Goal: Information Seeking & Learning: Compare options

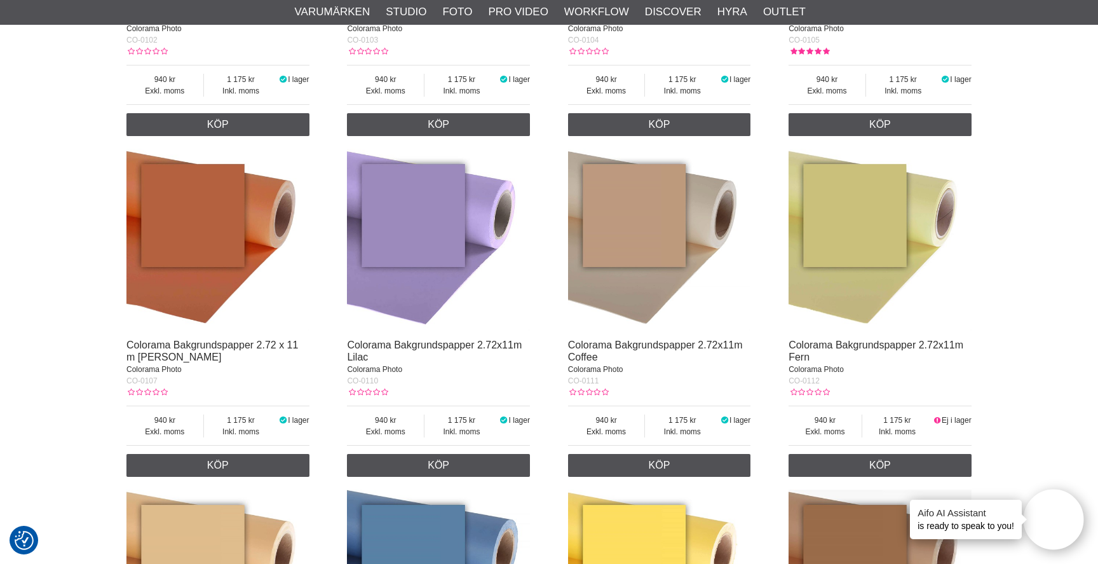
scroll to position [731, 0]
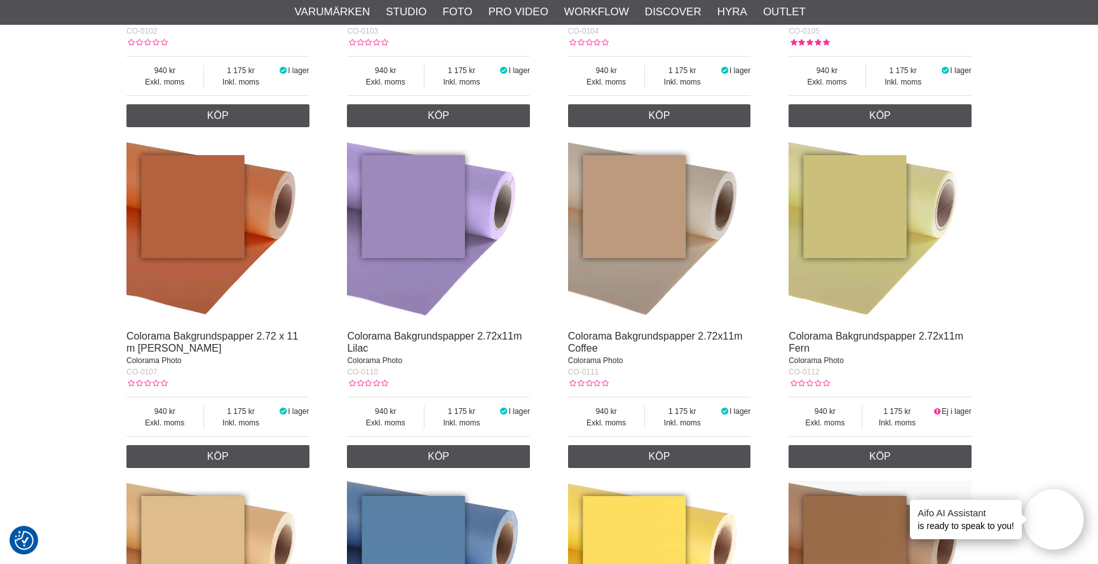
click at [674, 201] on img at bounding box center [659, 231] width 183 height 183
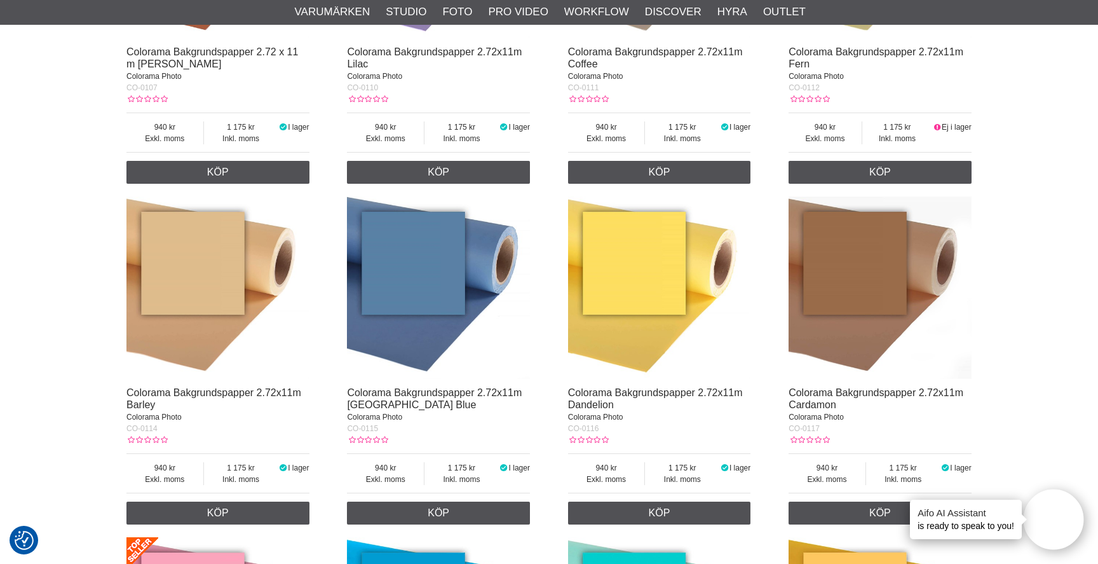
scroll to position [1017, 0]
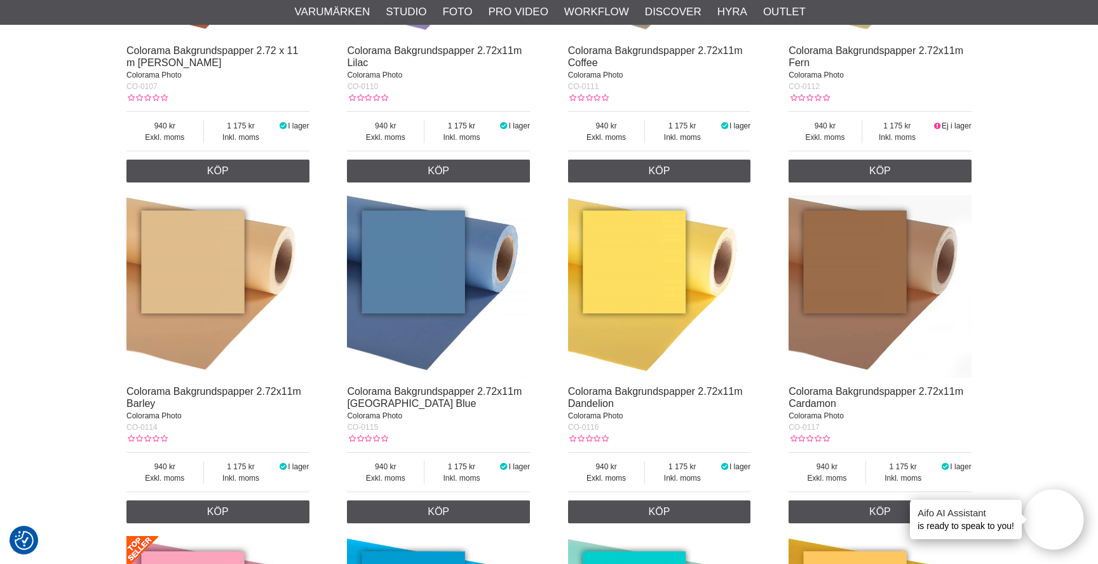
click at [243, 280] on img at bounding box center [217, 286] width 183 height 183
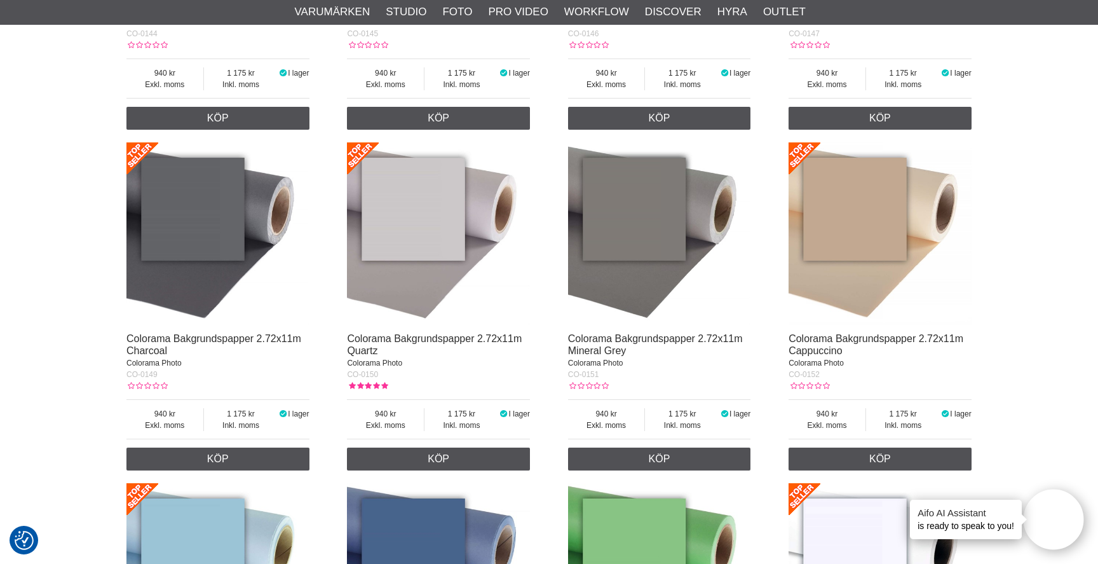
scroll to position [2487, 0]
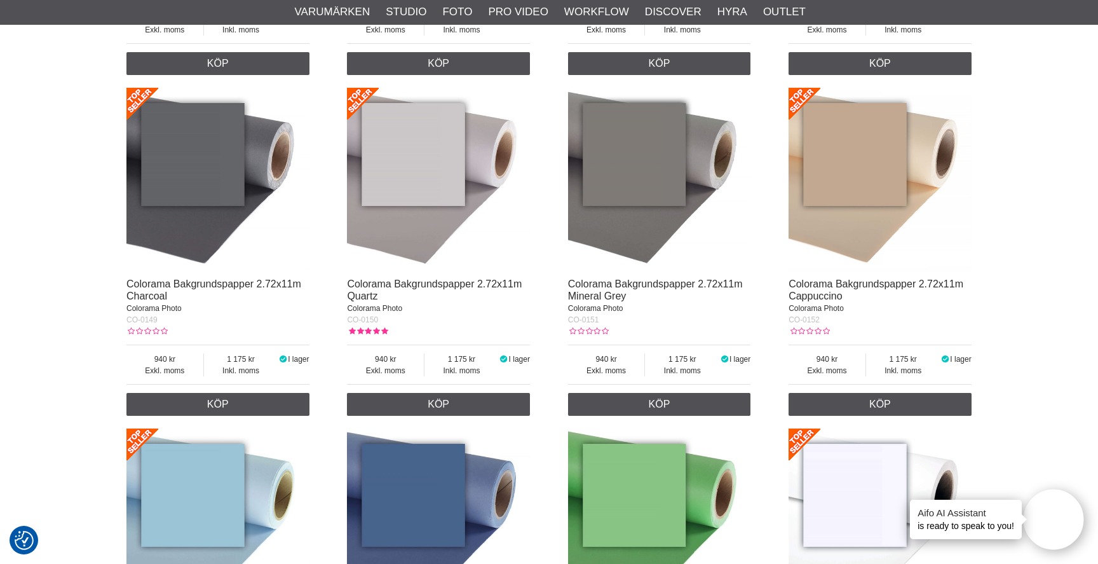
click at [841, 151] on img at bounding box center [880, 179] width 183 height 183
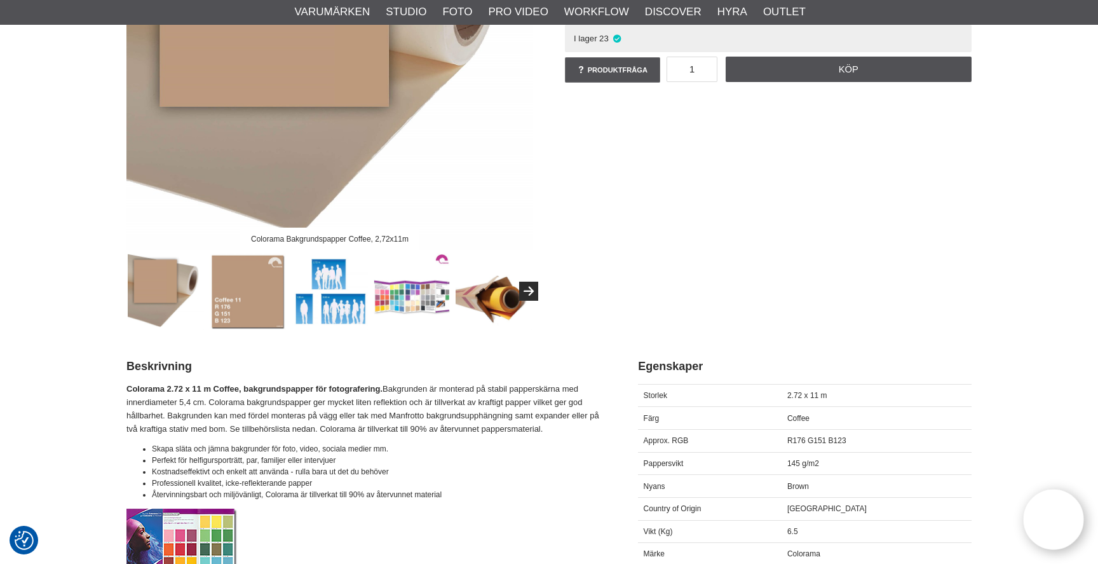
scroll to position [285, 0]
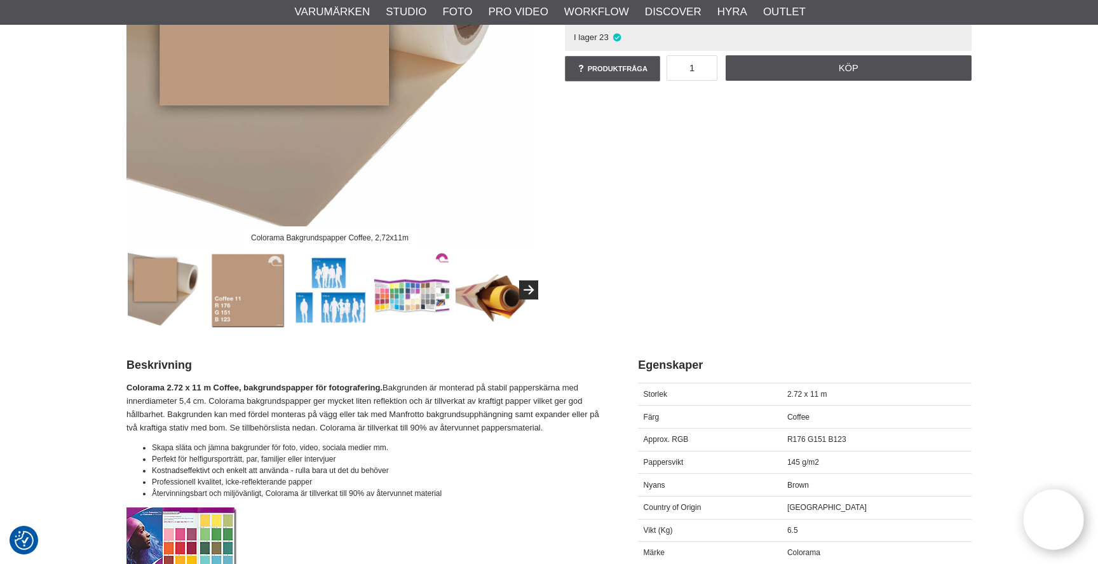
click at [180, 283] on img at bounding box center [166, 290] width 77 height 77
click at [256, 287] on img at bounding box center [248, 290] width 77 height 77
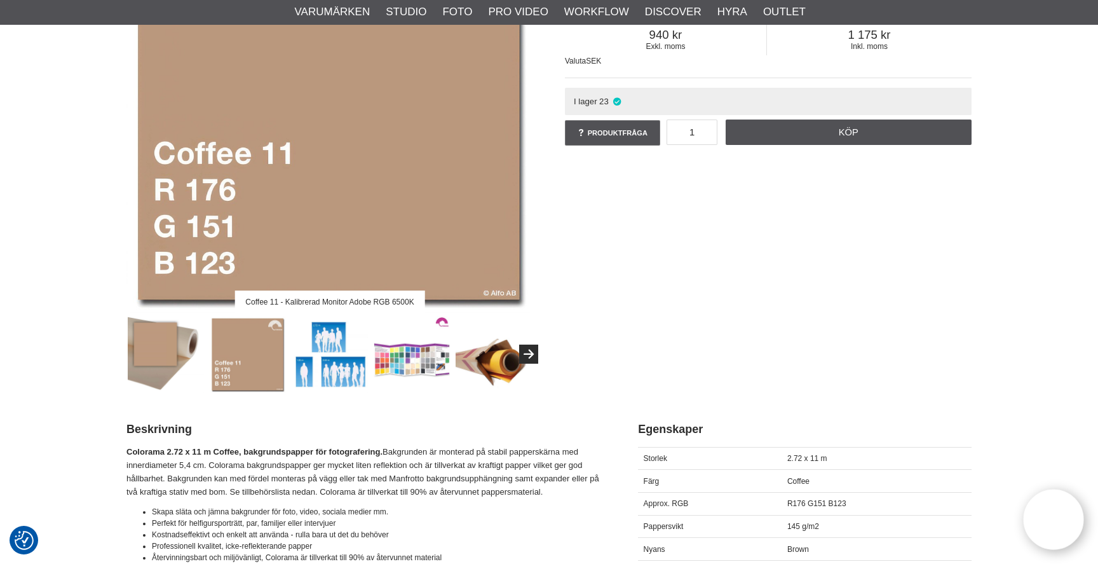
scroll to position [221, 0]
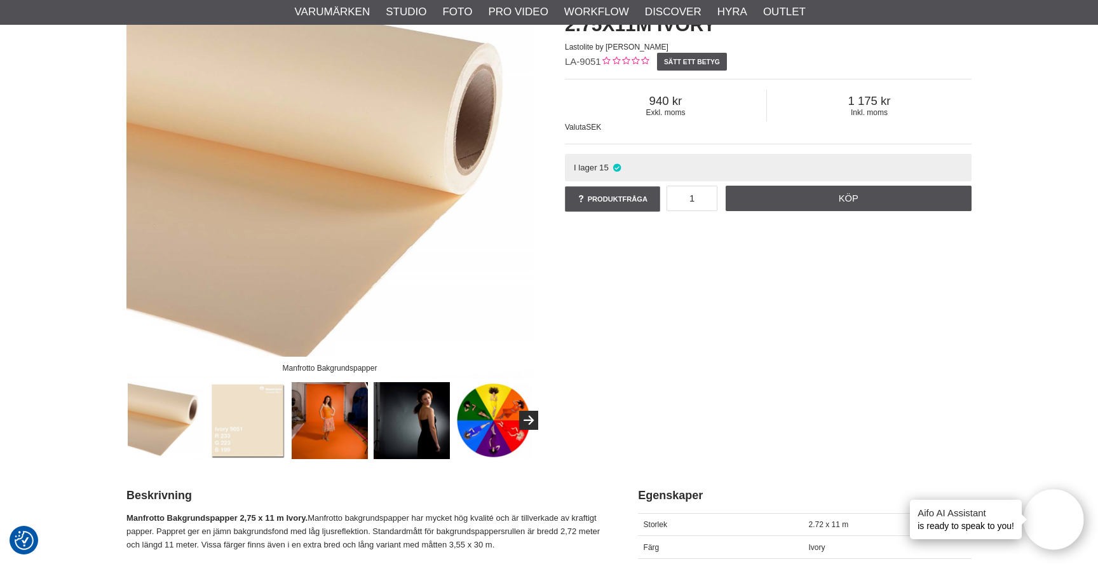
scroll to position [186, 0]
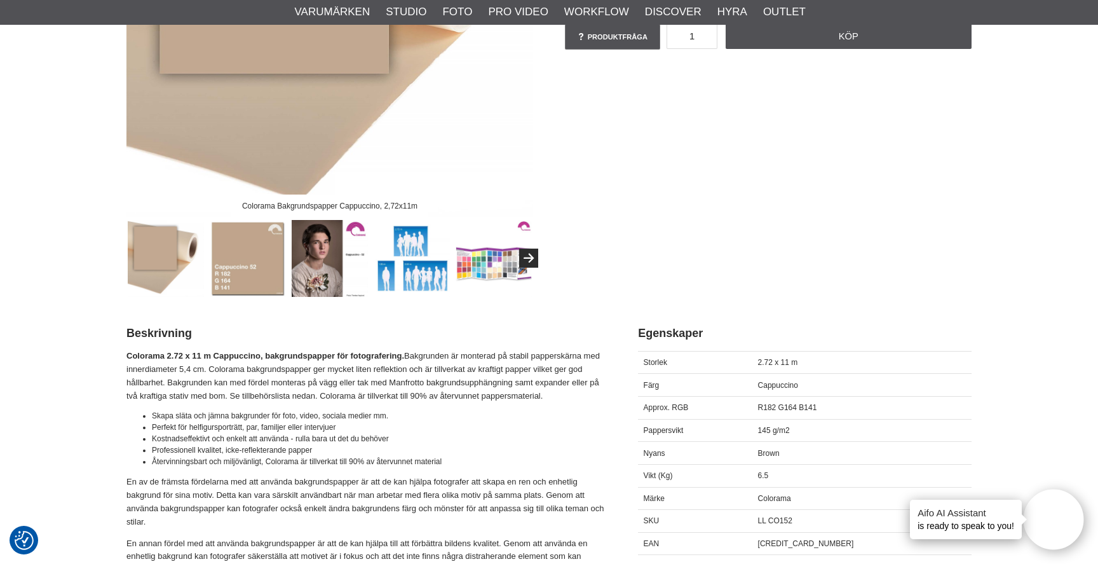
scroll to position [314, 0]
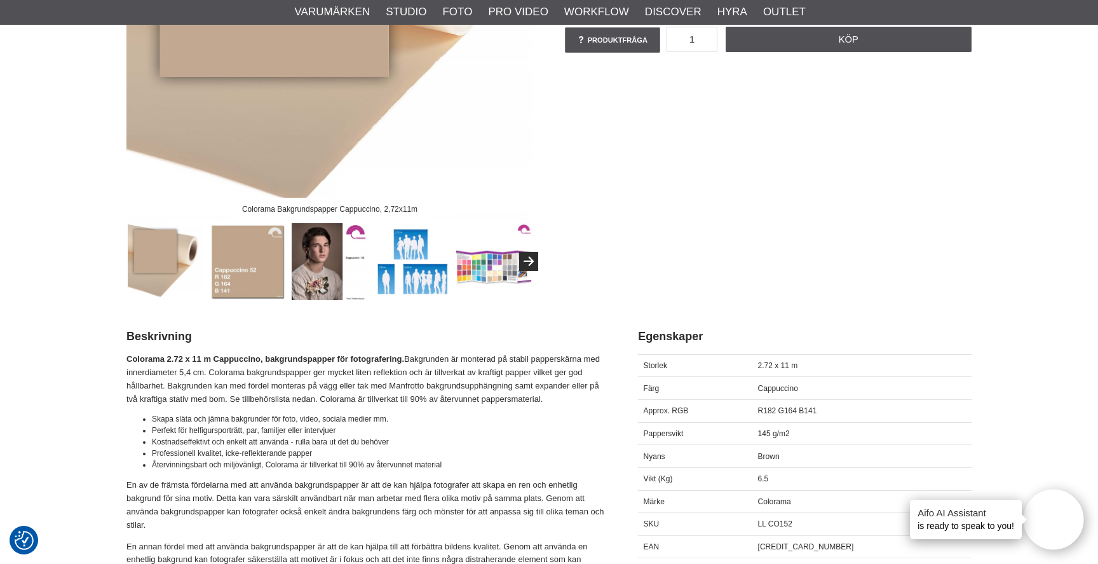
click at [320, 266] on img at bounding box center [330, 261] width 77 height 77
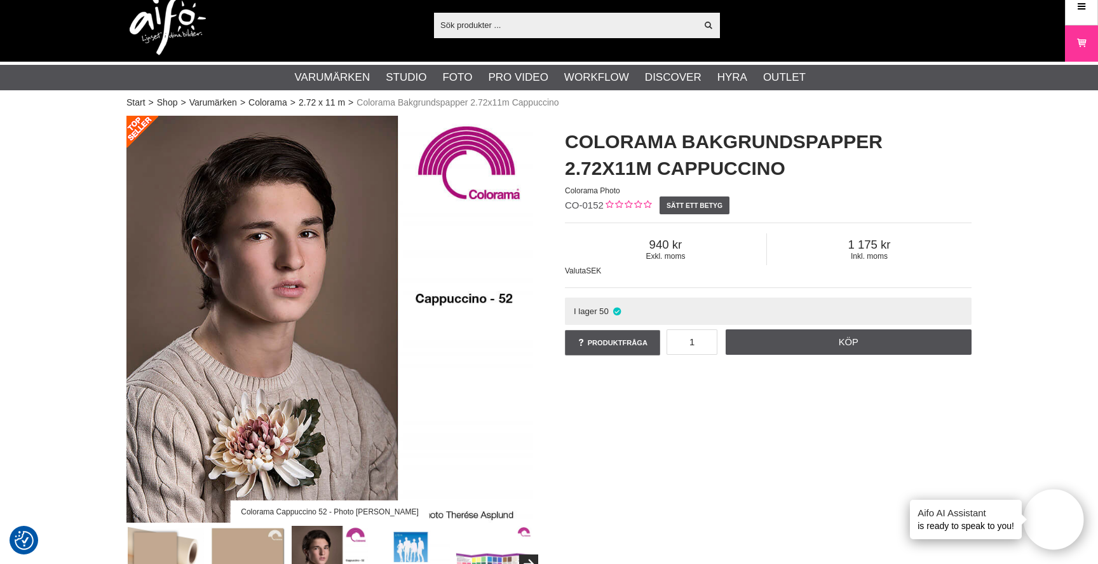
scroll to position [39, 0]
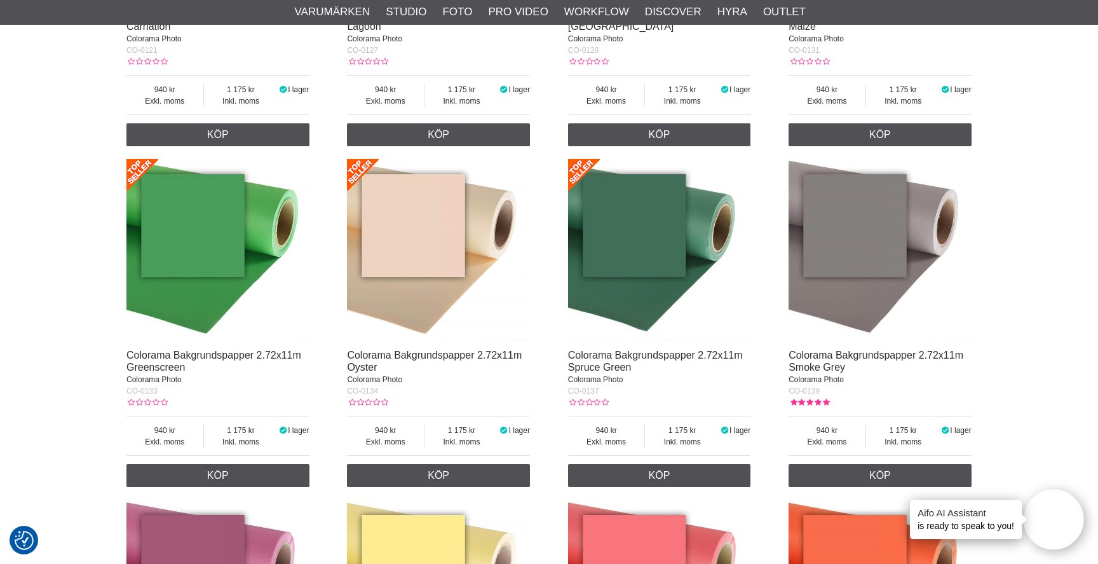
scroll to position [1736, 0]
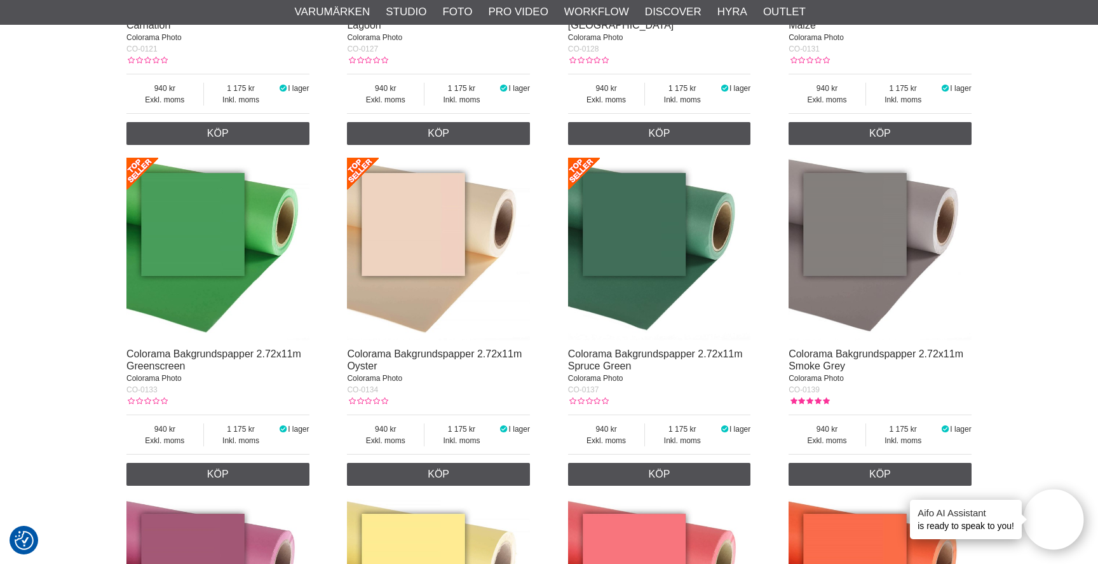
click at [426, 219] on img at bounding box center [438, 249] width 183 height 183
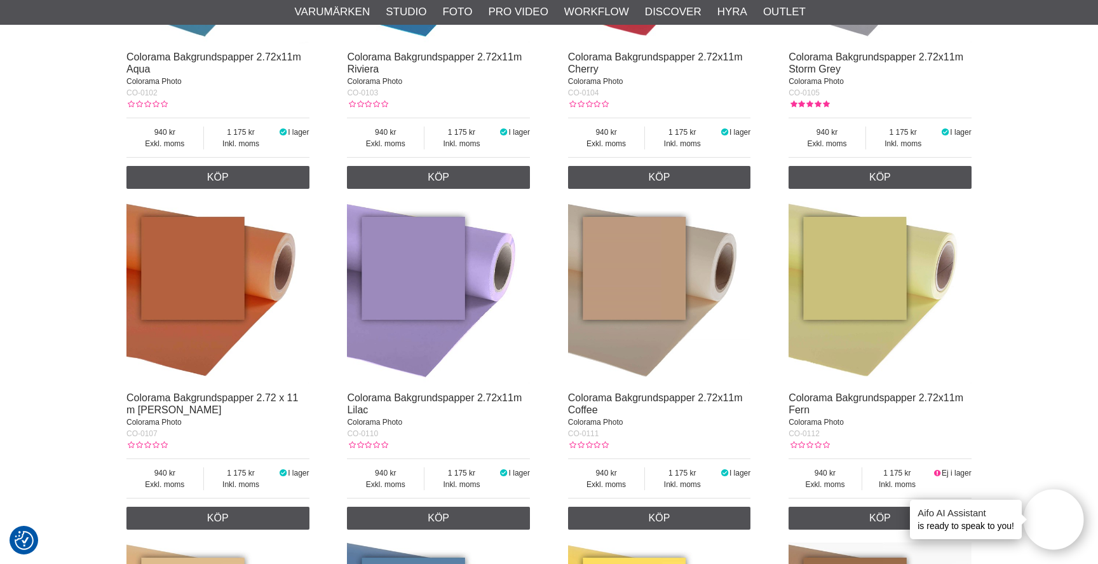
scroll to position [672, 0]
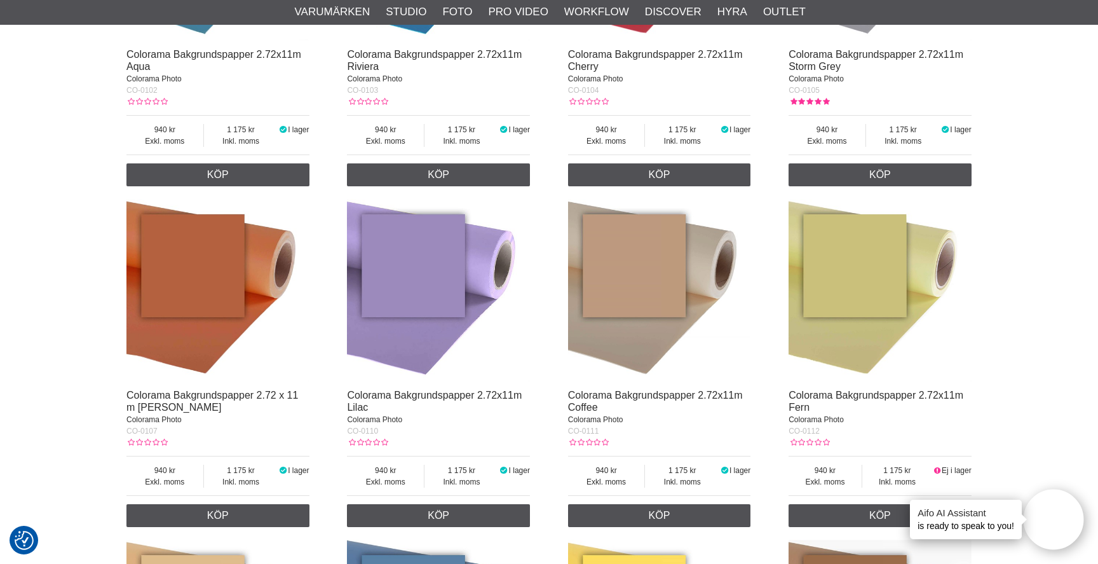
click at [662, 287] on img at bounding box center [659, 290] width 183 height 183
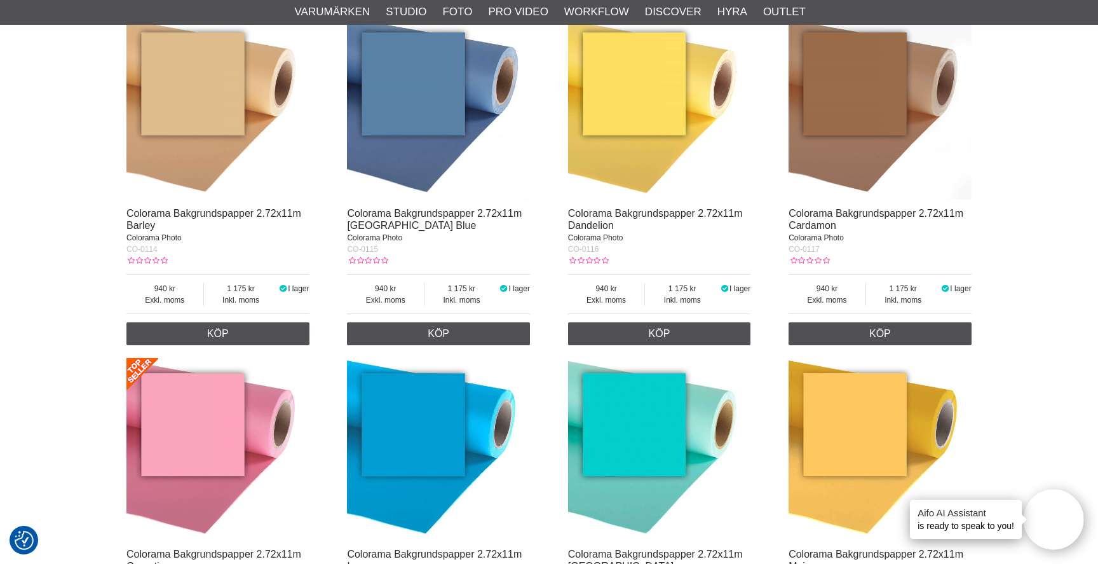
scroll to position [1200, 0]
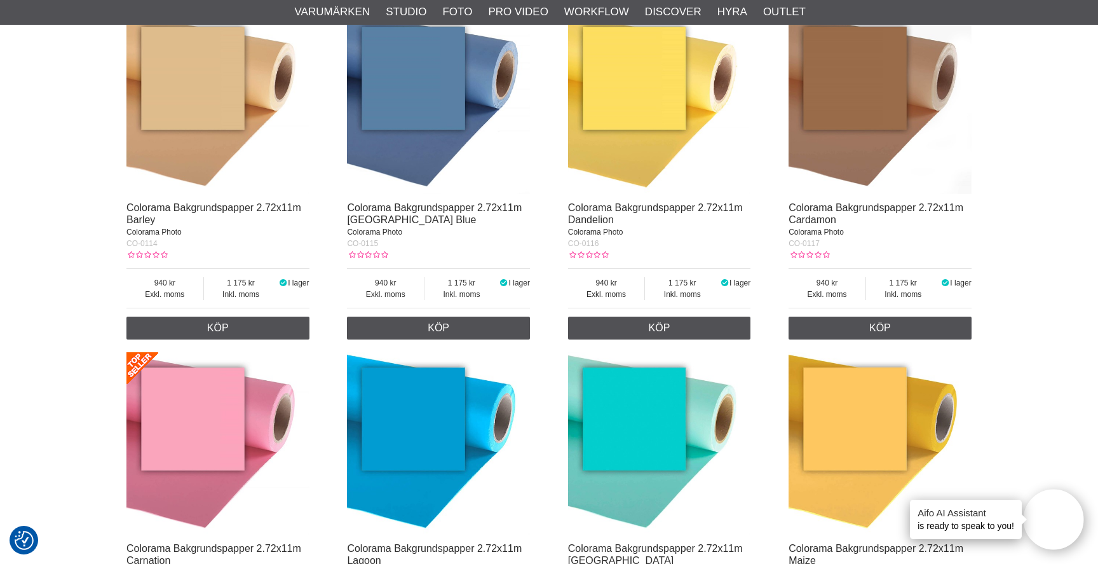
click at [210, 100] on img at bounding box center [217, 102] width 183 height 183
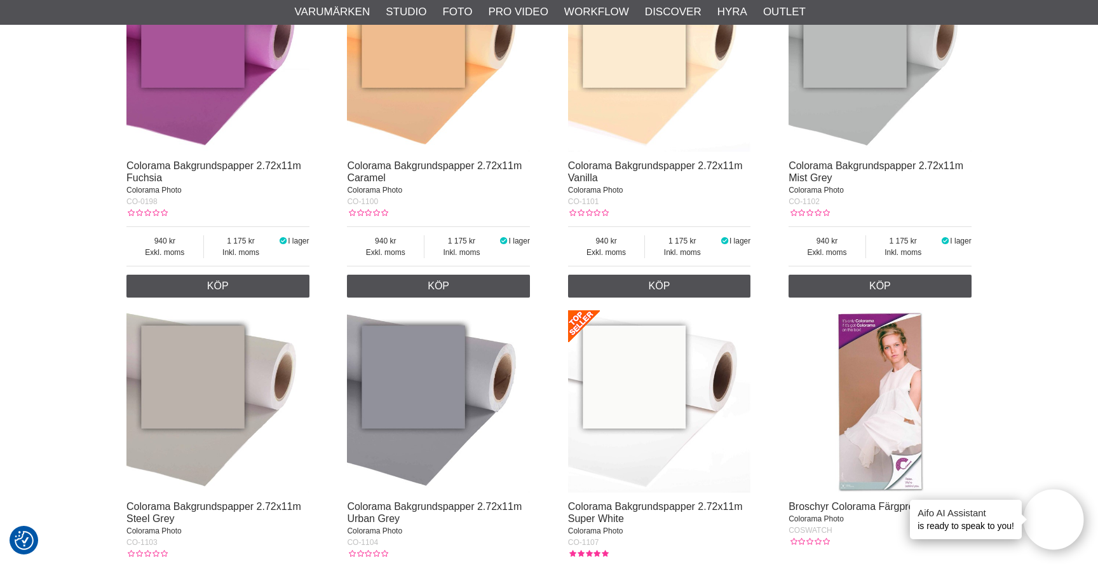
scroll to position [4653, 0]
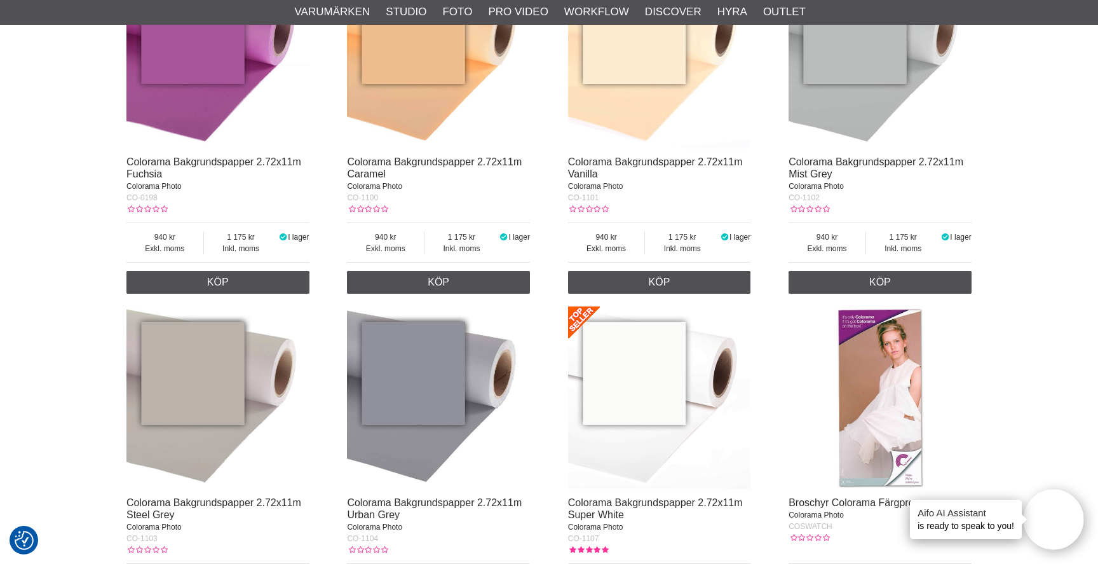
click at [660, 120] on img at bounding box center [659, 57] width 183 height 183
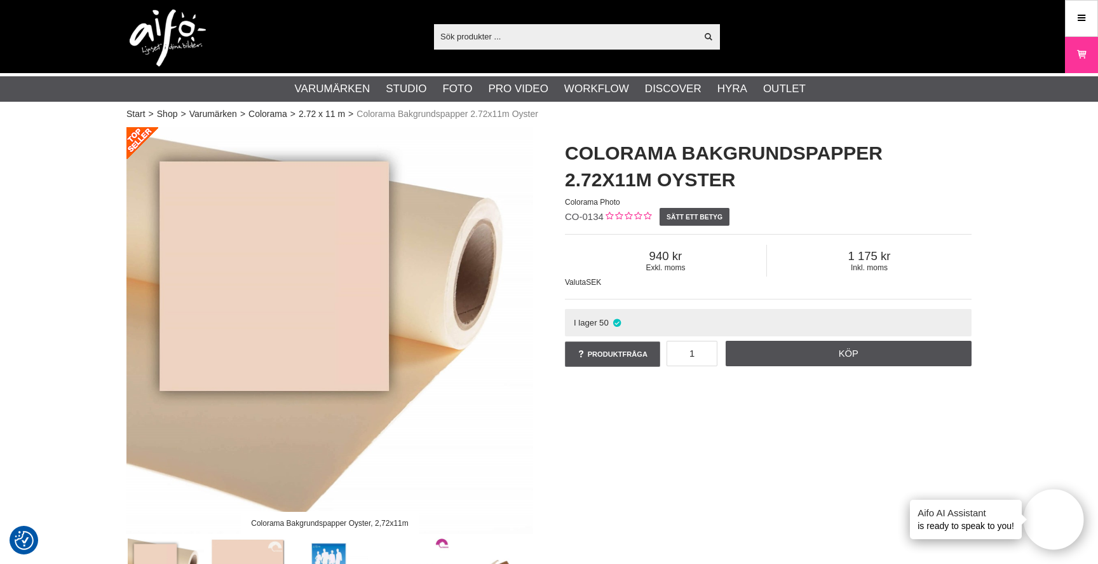
scroll to position [229, 0]
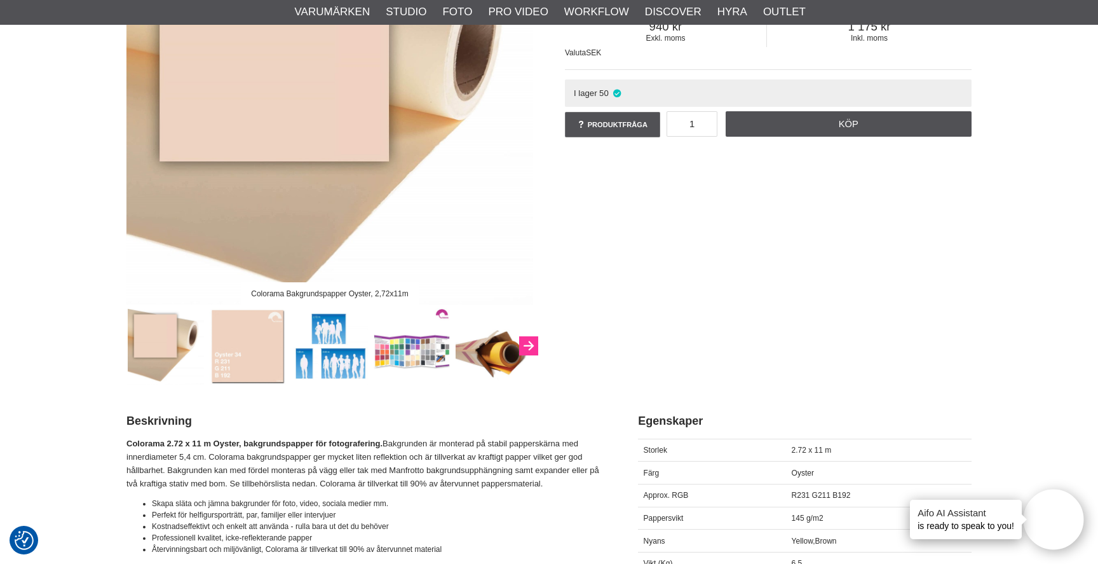
click at [531, 344] on button "Next" at bounding box center [528, 345] width 19 height 19
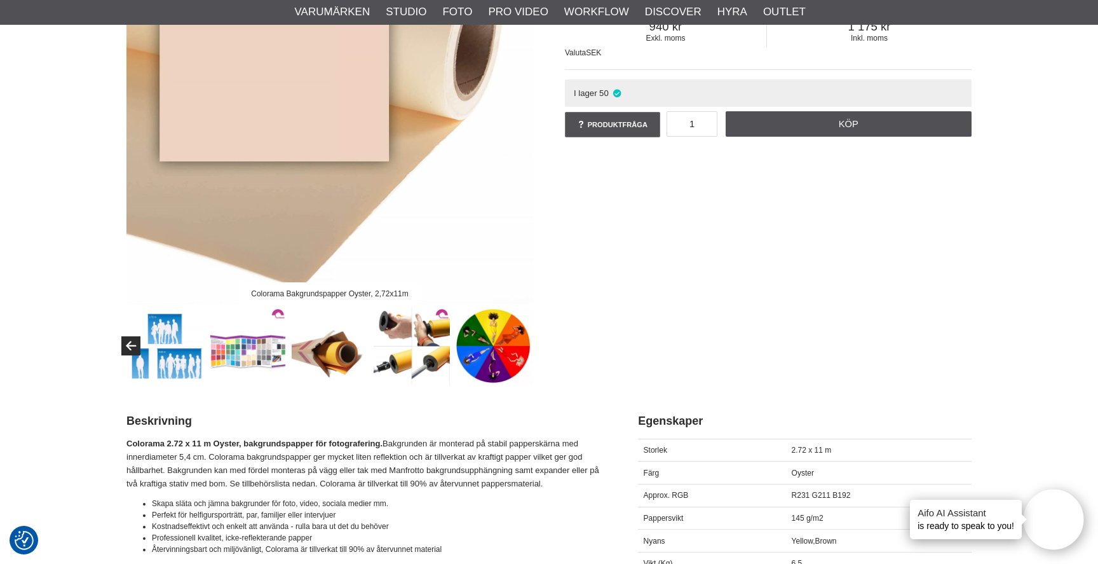
click at [531, 344] on img at bounding box center [493, 346] width 77 height 77
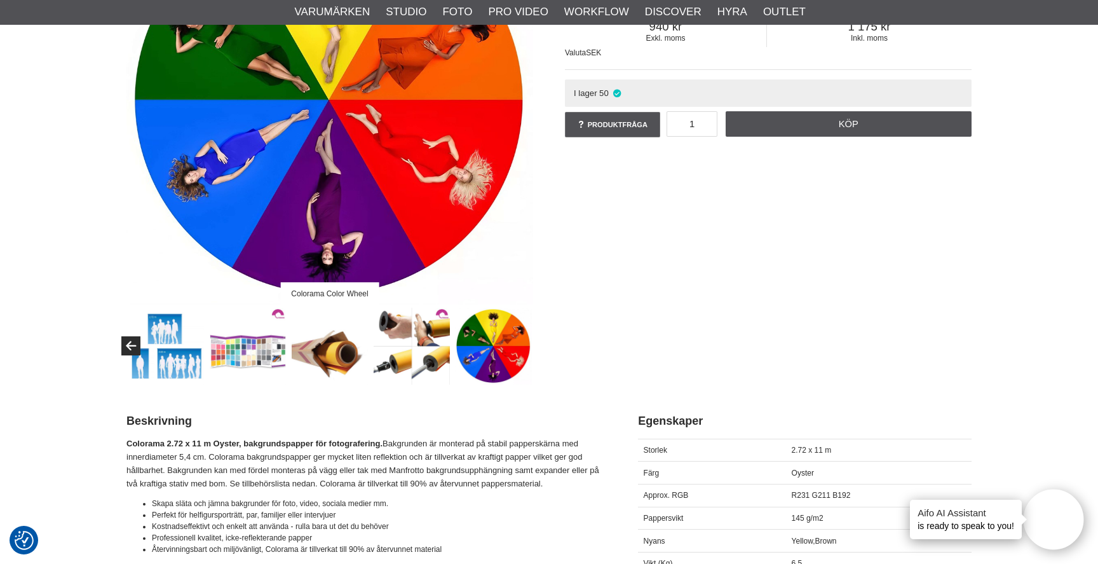
click at [487, 349] on img at bounding box center [493, 346] width 77 height 77
click at [426, 350] on img at bounding box center [412, 346] width 77 height 77
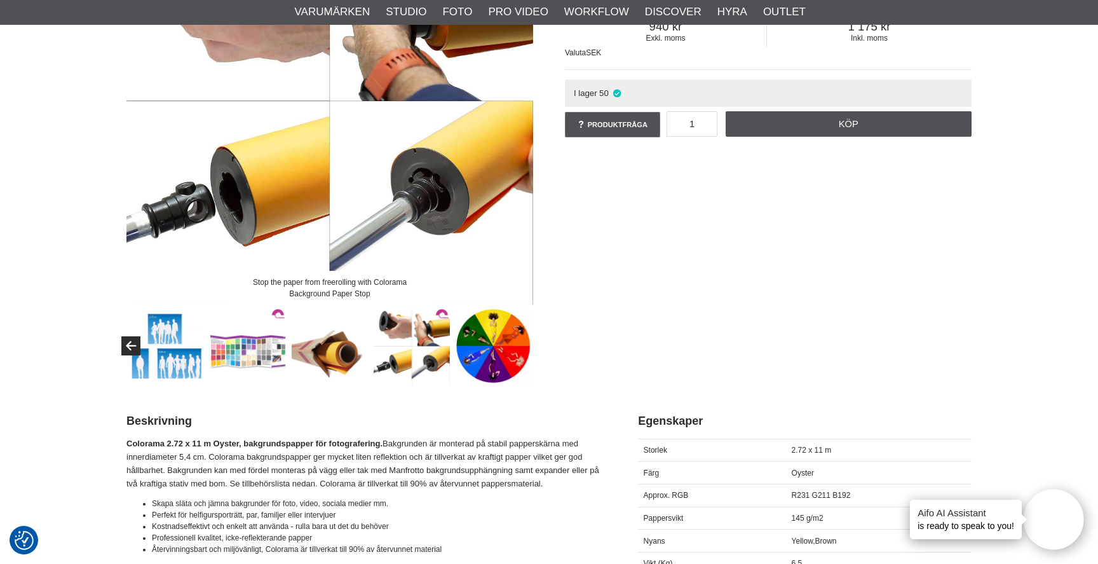
click at [353, 350] on img at bounding box center [330, 346] width 77 height 77
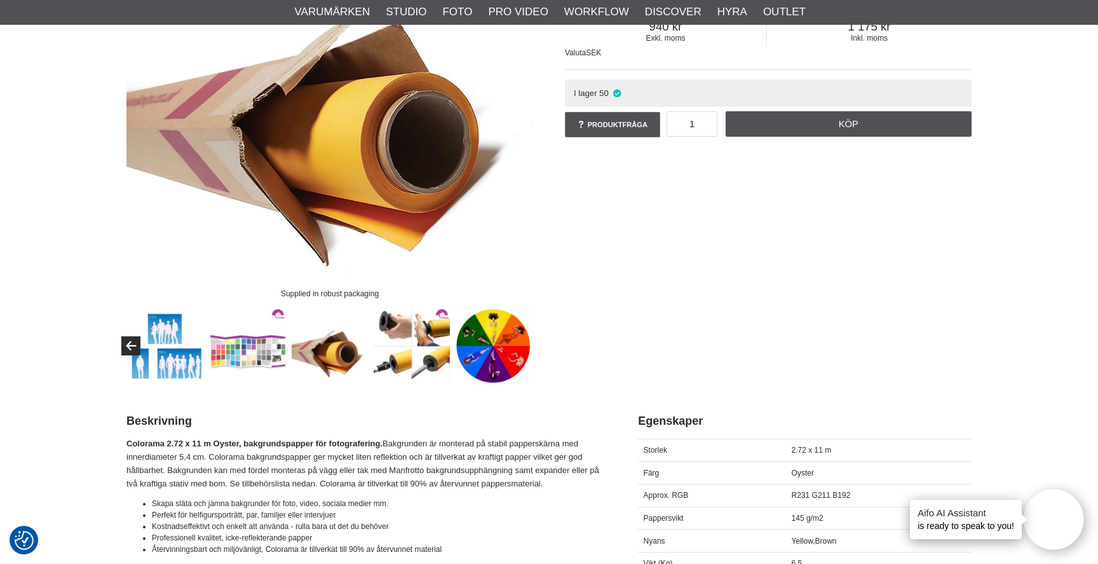
drag, startPoint x: 281, startPoint y: 348, endPoint x: 240, endPoint y: 348, distance: 40.7
click at [281, 348] on img at bounding box center [248, 346] width 77 height 77
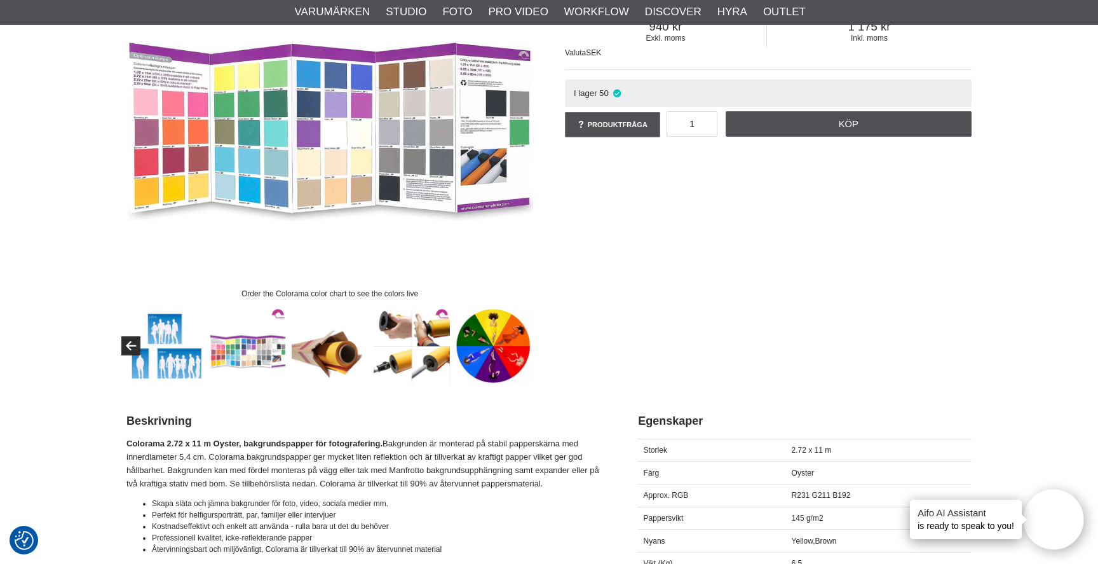
click at [186, 347] on img at bounding box center [166, 346] width 77 height 77
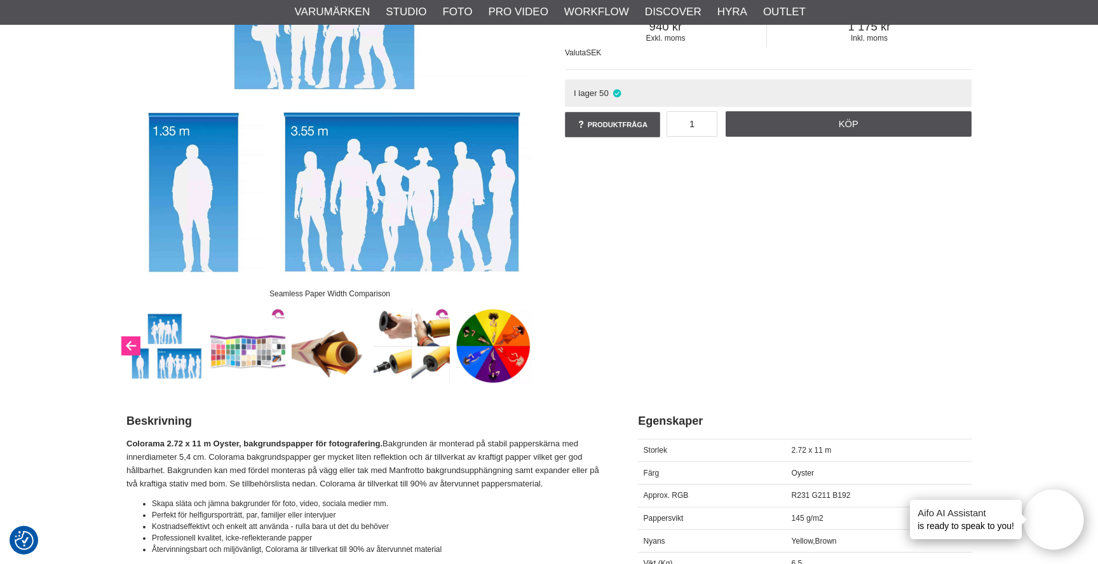
click at [132, 342] on icon "Previous" at bounding box center [130, 346] width 15 height 11
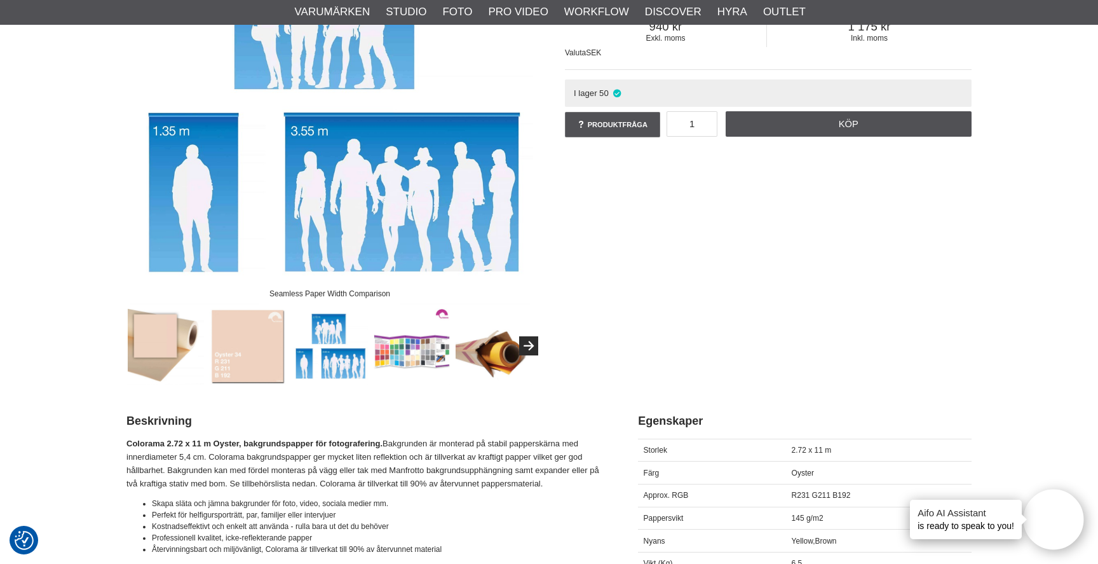
click at [163, 343] on img at bounding box center [166, 346] width 77 height 77
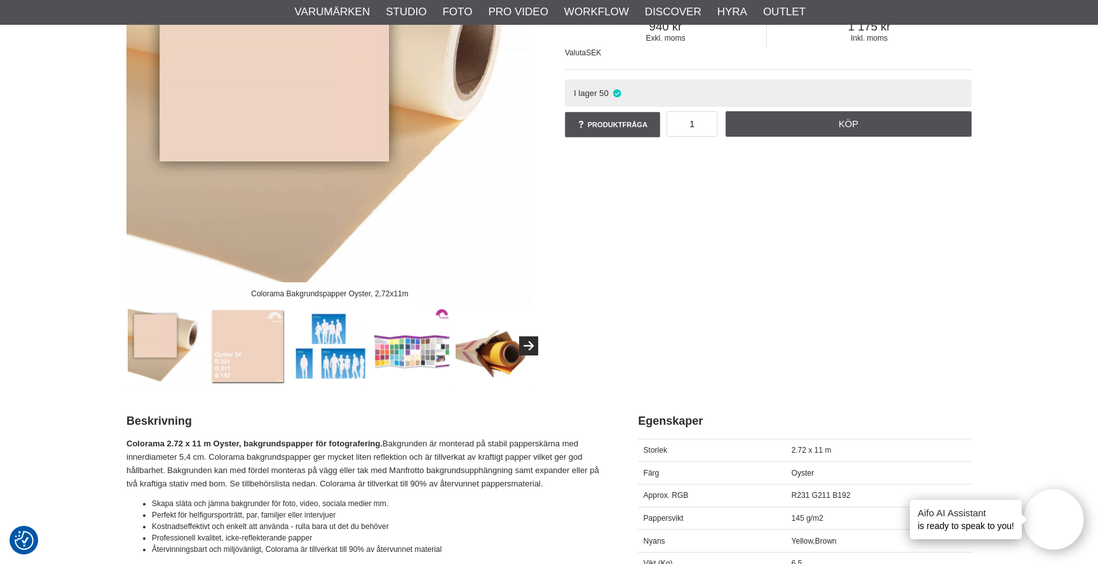
click at [236, 346] on img at bounding box center [248, 346] width 77 height 77
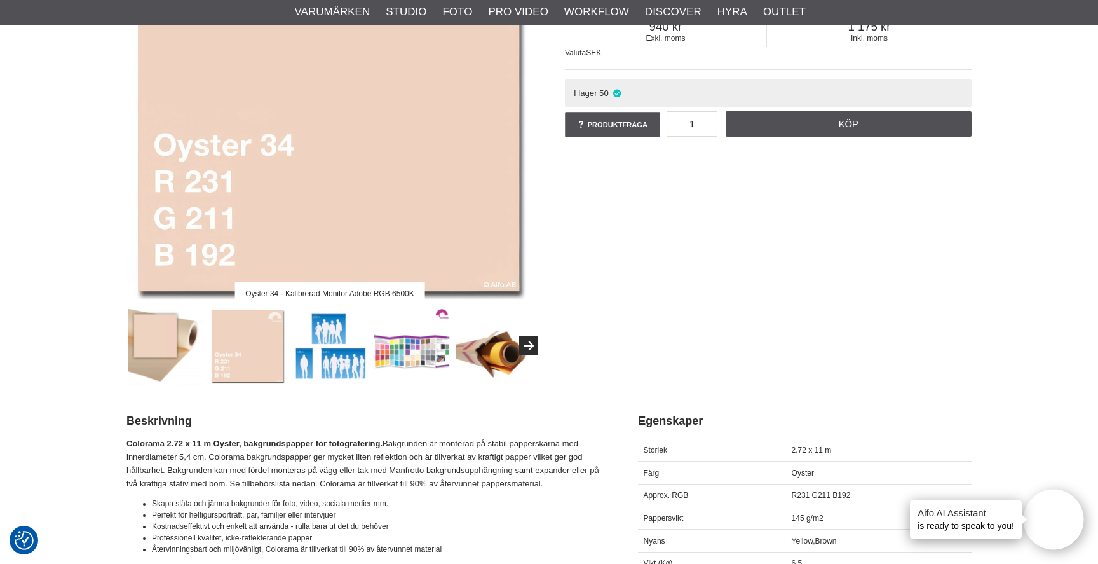
click at [175, 344] on img at bounding box center [166, 346] width 77 height 77
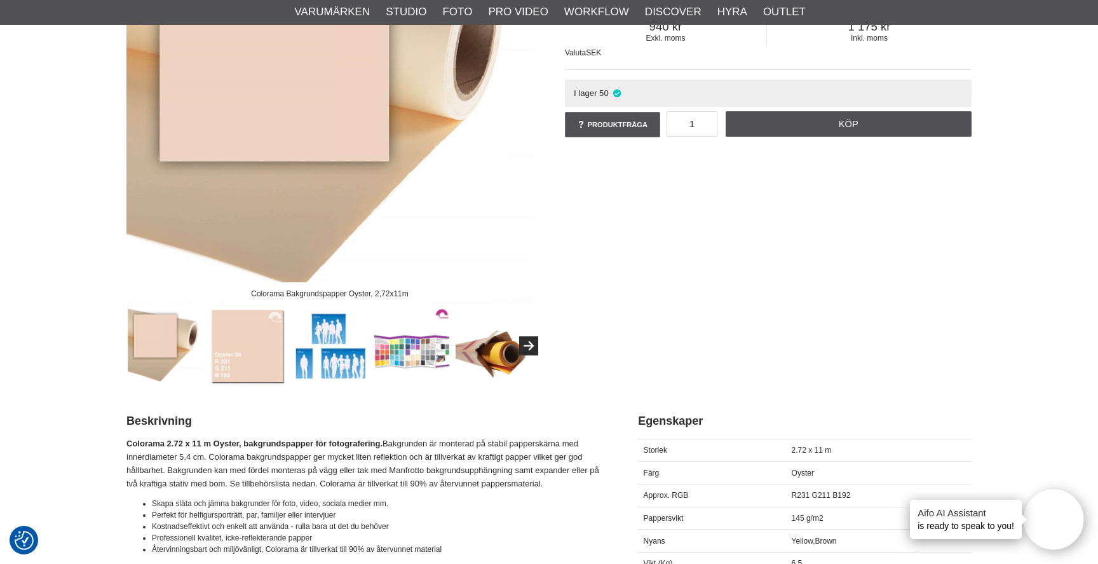
click at [256, 345] on img at bounding box center [248, 346] width 77 height 77
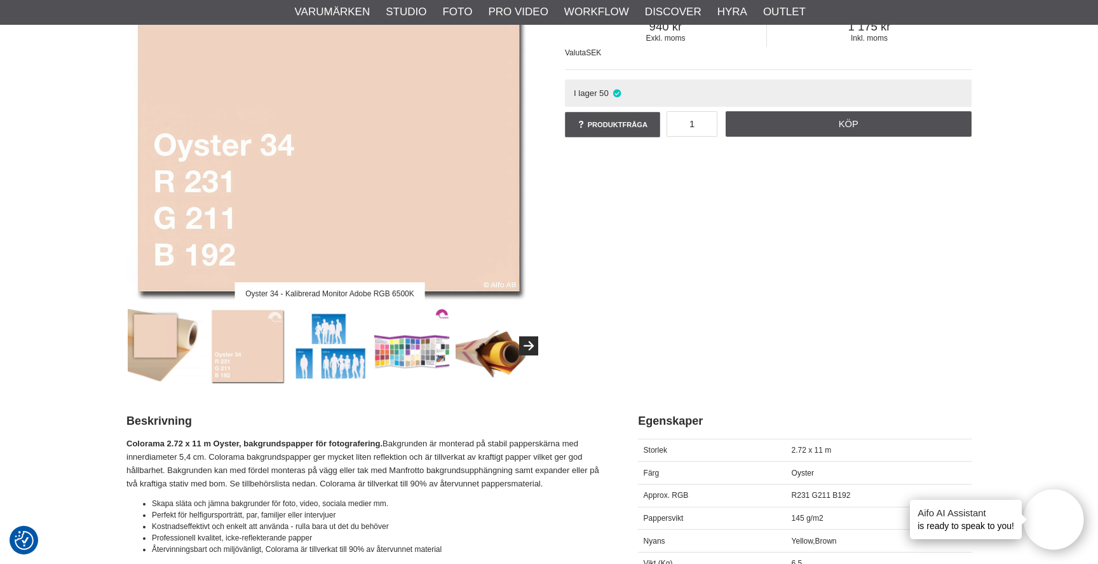
click at [345, 348] on img at bounding box center [330, 346] width 77 height 77
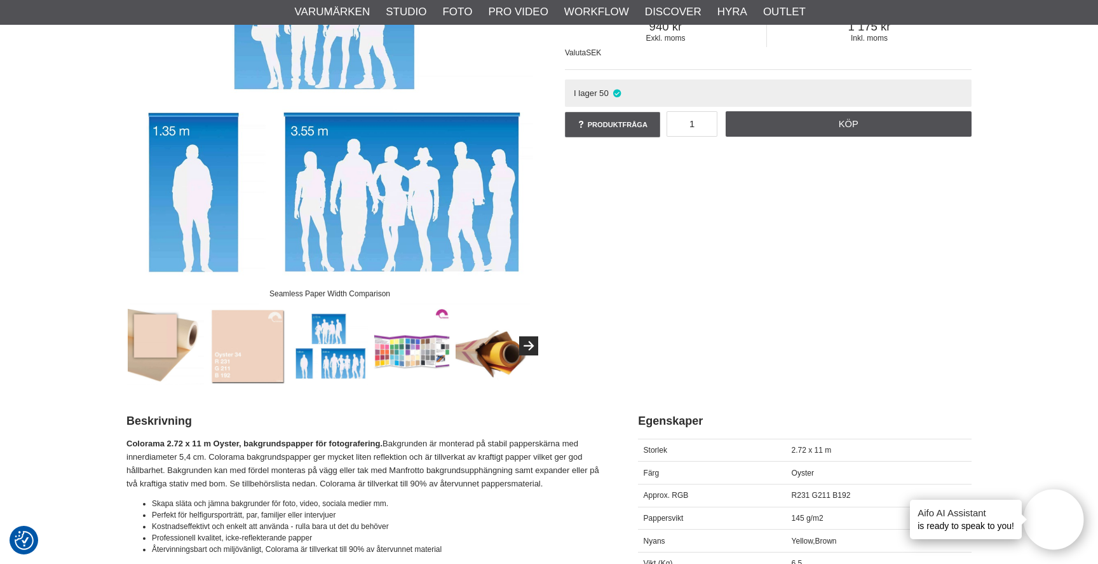
click at [425, 350] on img at bounding box center [412, 346] width 77 height 77
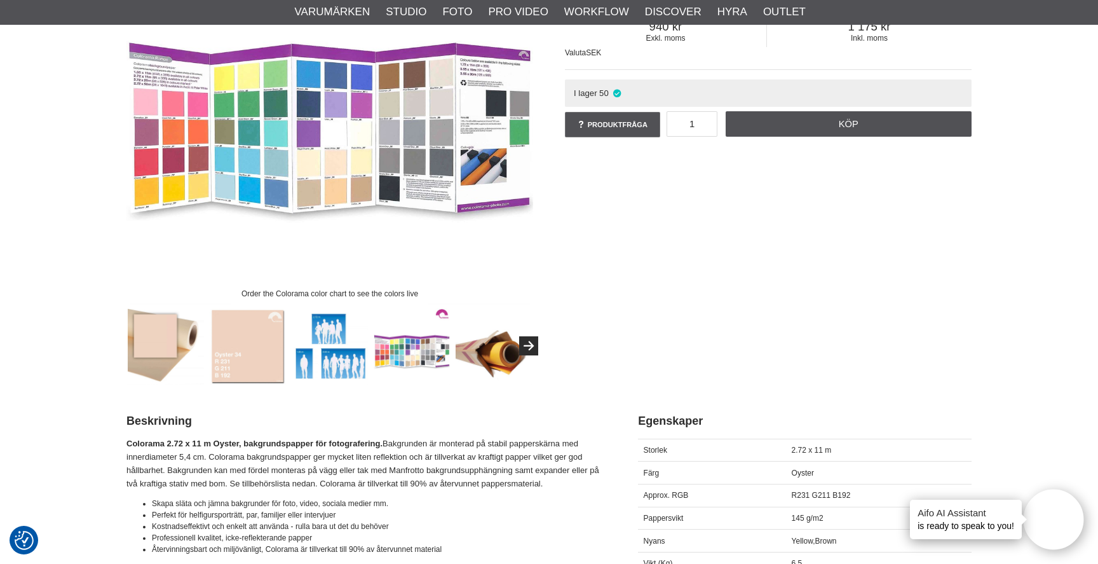
click at [502, 348] on img at bounding box center [494, 346] width 77 height 77
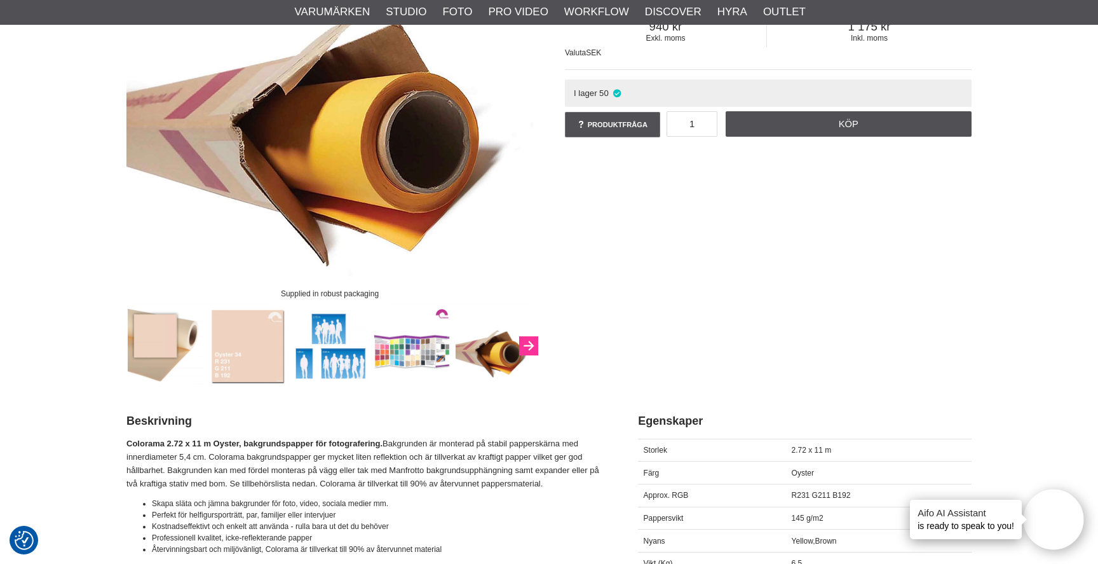
click at [534, 345] on button "Next" at bounding box center [528, 345] width 19 height 19
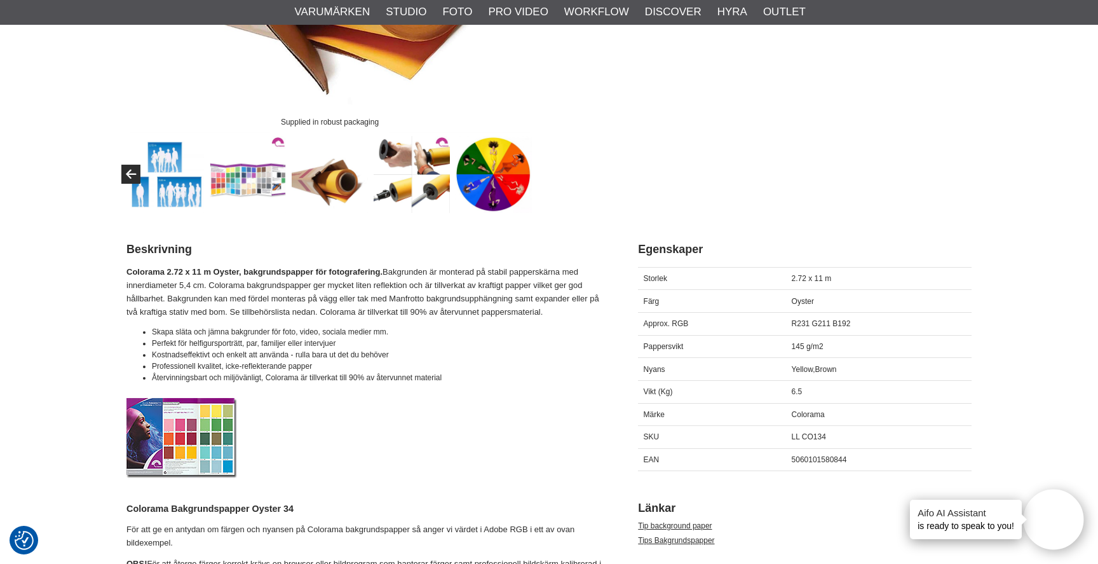
scroll to position [398, 0]
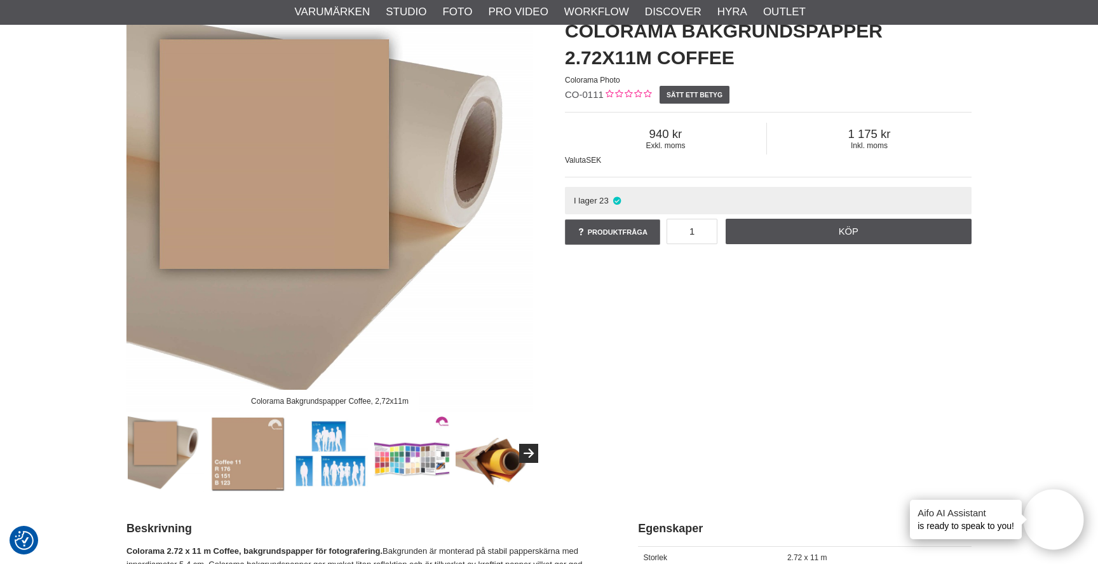
scroll to position [184, 0]
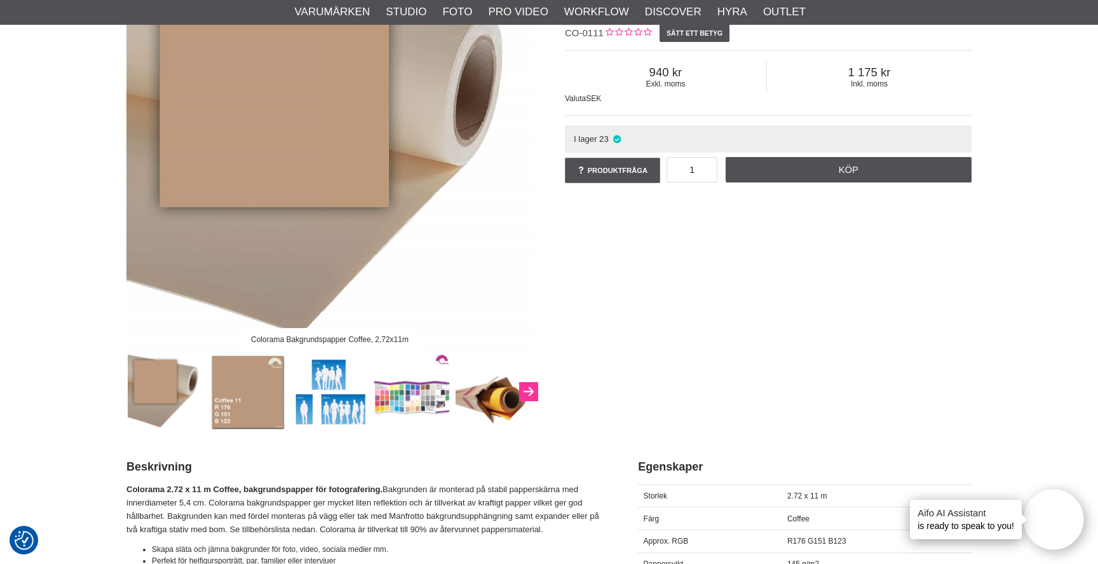
click at [541, 394] on div "Colorama Bakgrundspapper Coffee, 2,72x11m" at bounding box center [330, 186] width 439 height 487
click at [534, 393] on button "Next" at bounding box center [528, 391] width 19 height 19
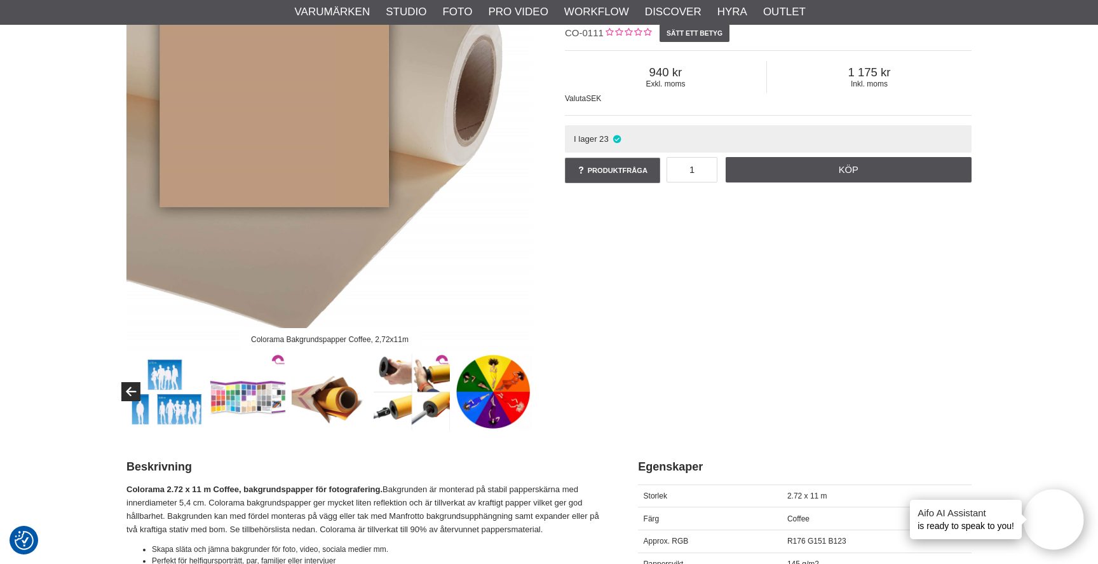
click at [534, 393] on div at bounding box center [248, 391] width 574 height 77
click at [477, 393] on img at bounding box center [493, 391] width 77 height 77
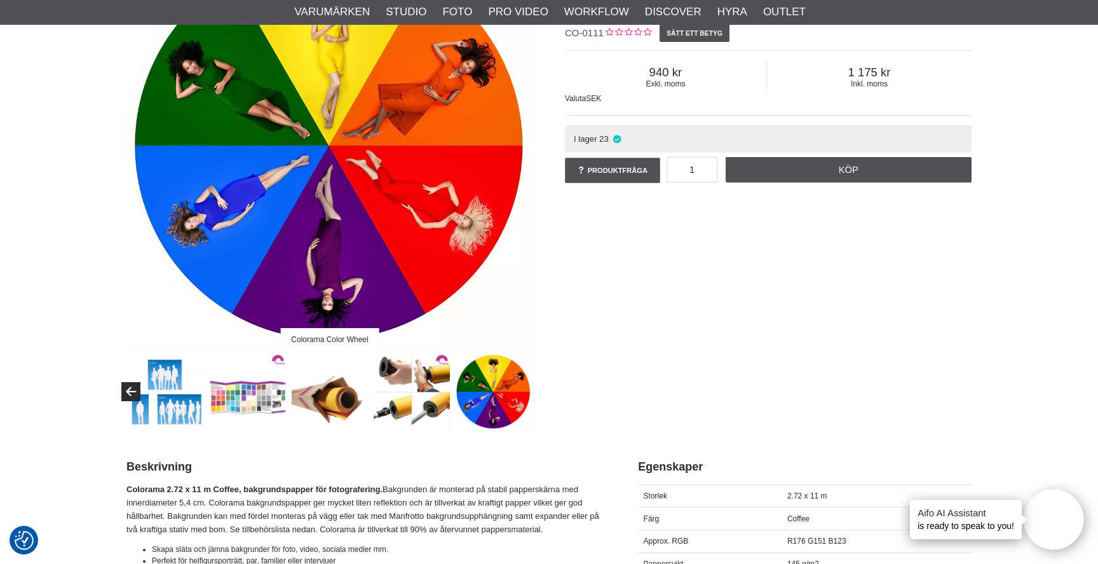
click at [420, 388] on img at bounding box center [412, 391] width 77 height 77
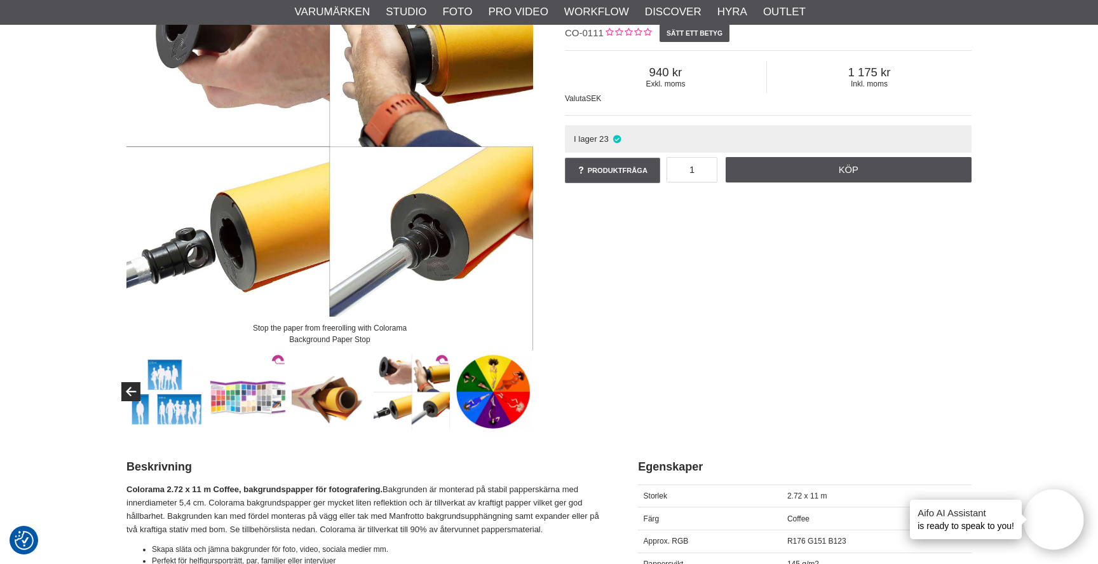
drag, startPoint x: 334, startPoint y: 383, endPoint x: 272, endPoint y: 379, distance: 61.7
click at [334, 383] on img at bounding box center [330, 391] width 77 height 77
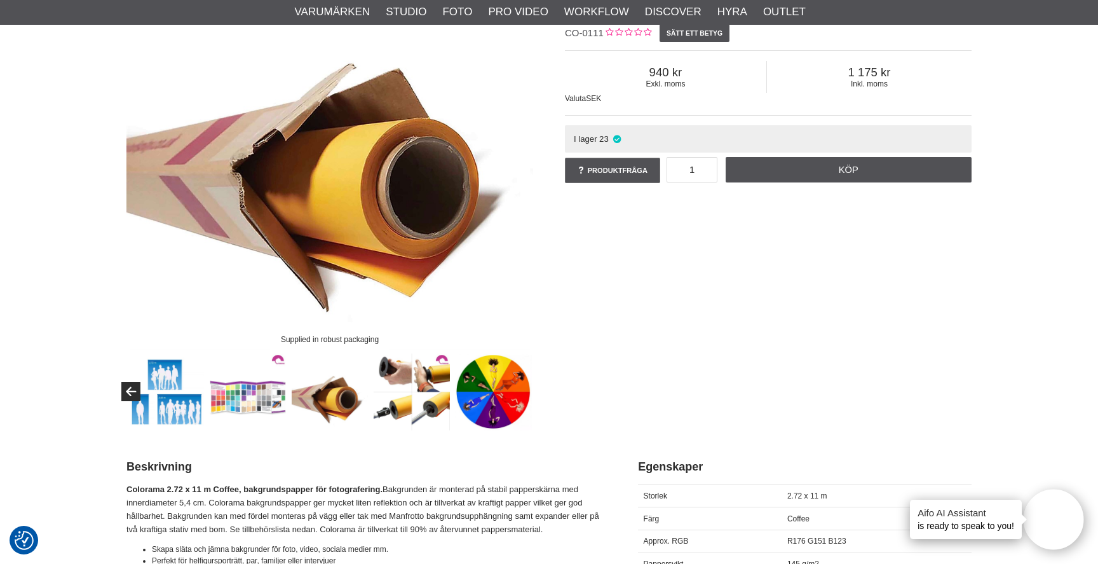
click at [268, 379] on img at bounding box center [248, 391] width 77 height 77
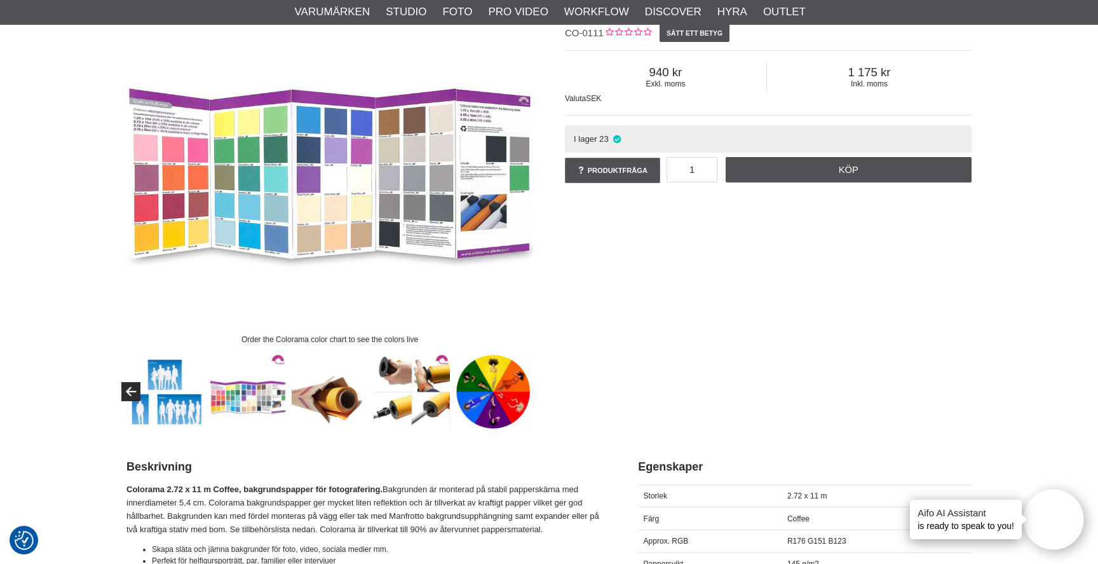
click at [163, 383] on img at bounding box center [166, 391] width 77 height 77
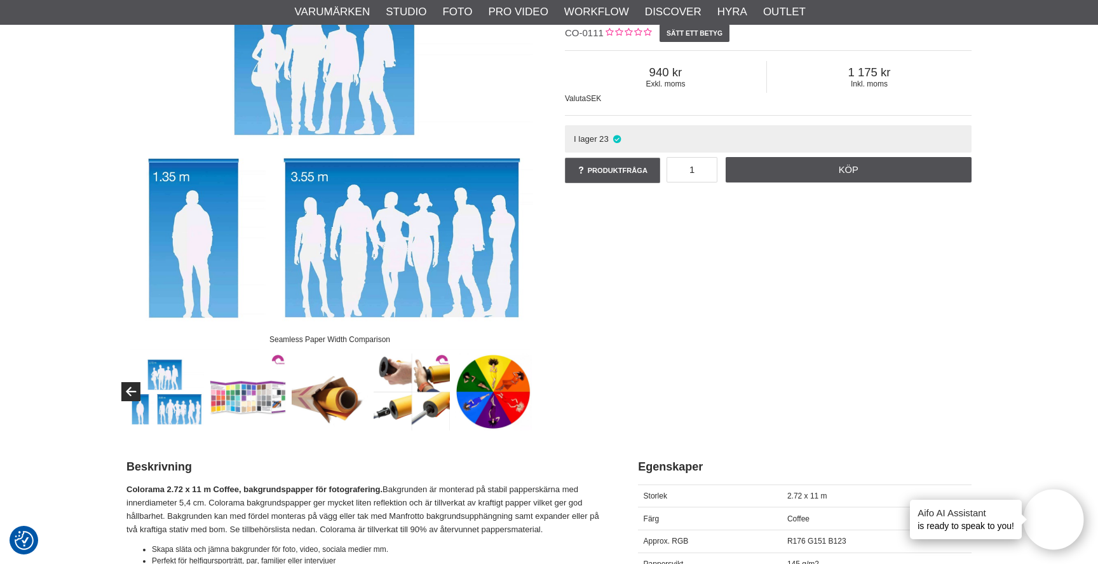
click at [252, 385] on img at bounding box center [248, 391] width 77 height 77
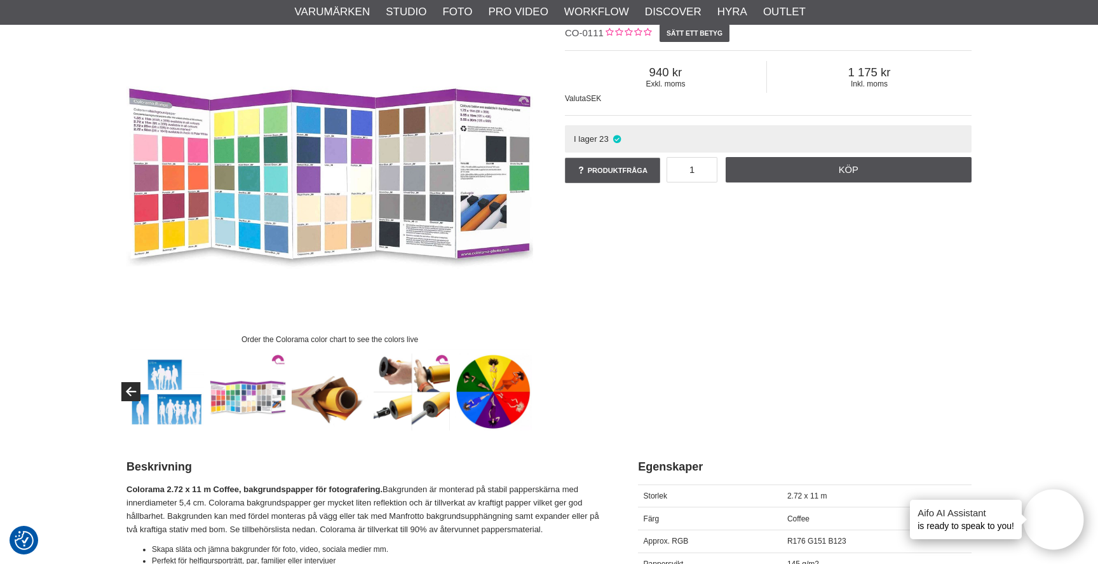
click at [369, 191] on img at bounding box center [329, 146] width 407 height 407
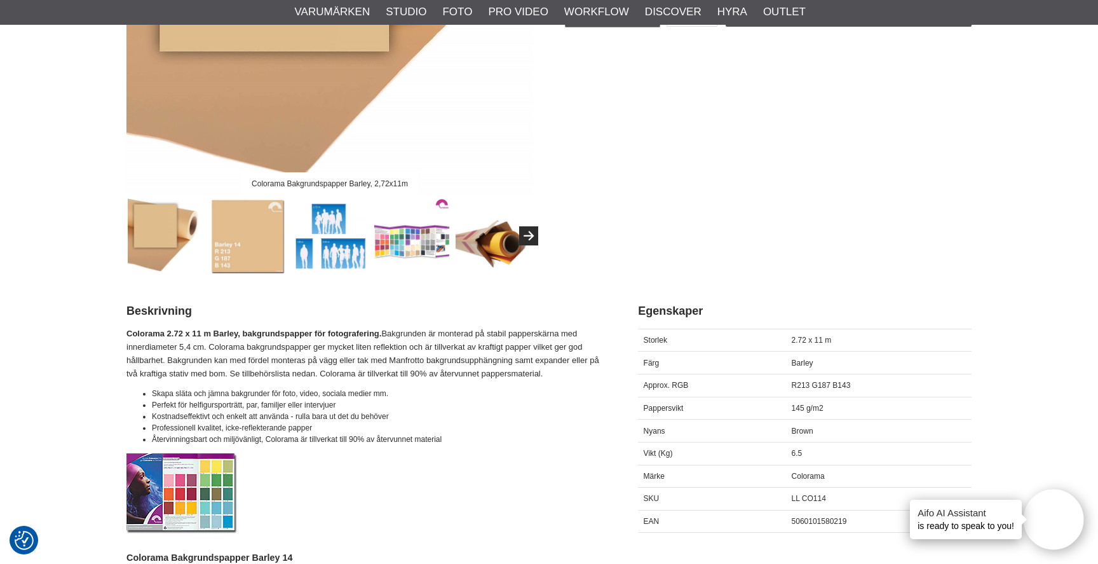
scroll to position [344, 0]
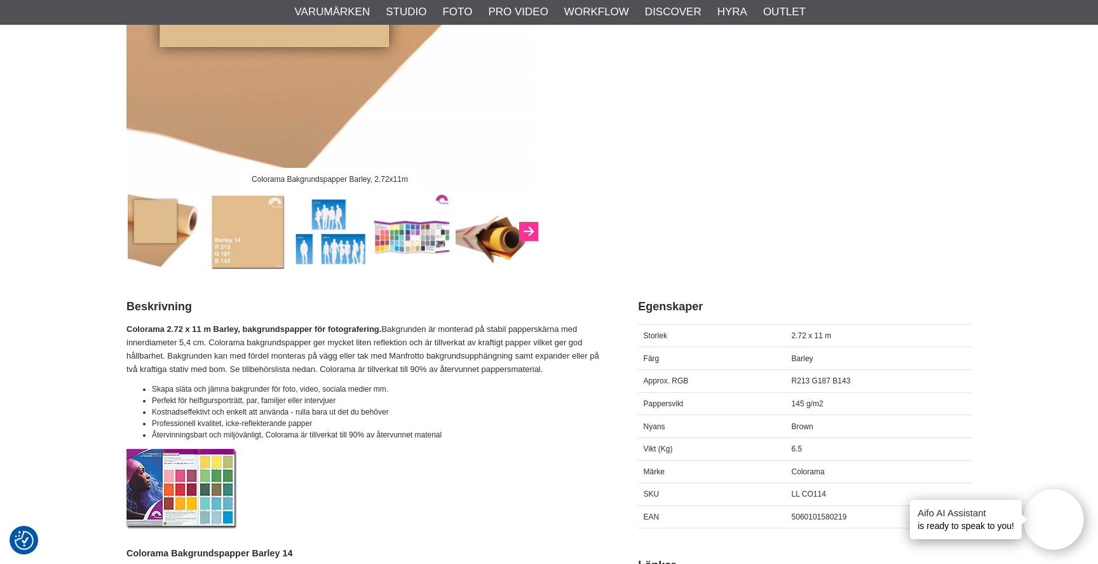
click at [527, 229] on button "Next" at bounding box center [528, 231] width 19 height 19
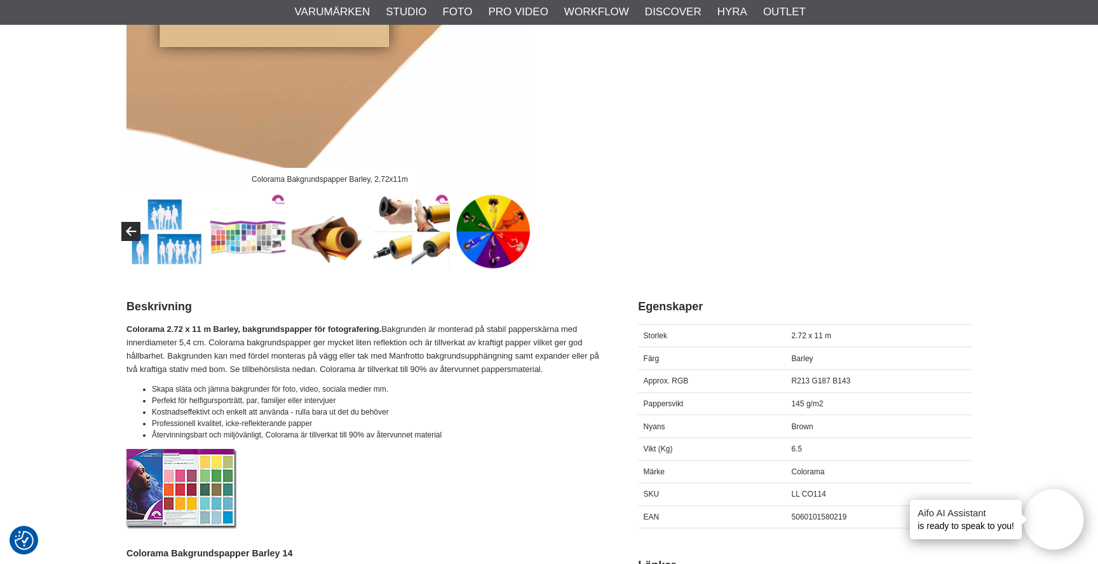
click at [530, 229] on img at bounding box center [493, 231] width 77 height 77
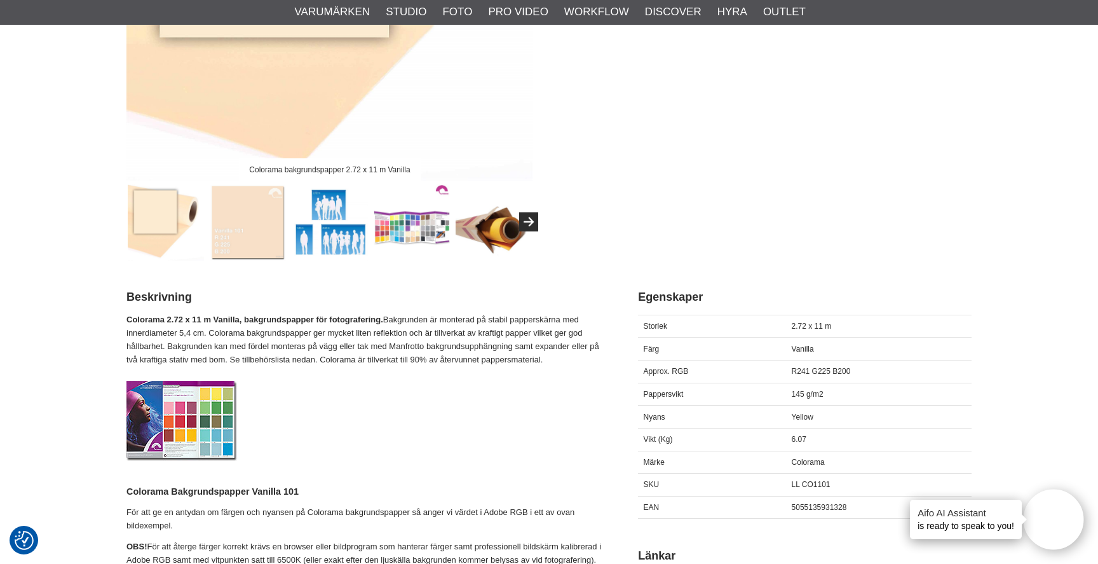
scroll to position [369, 0]
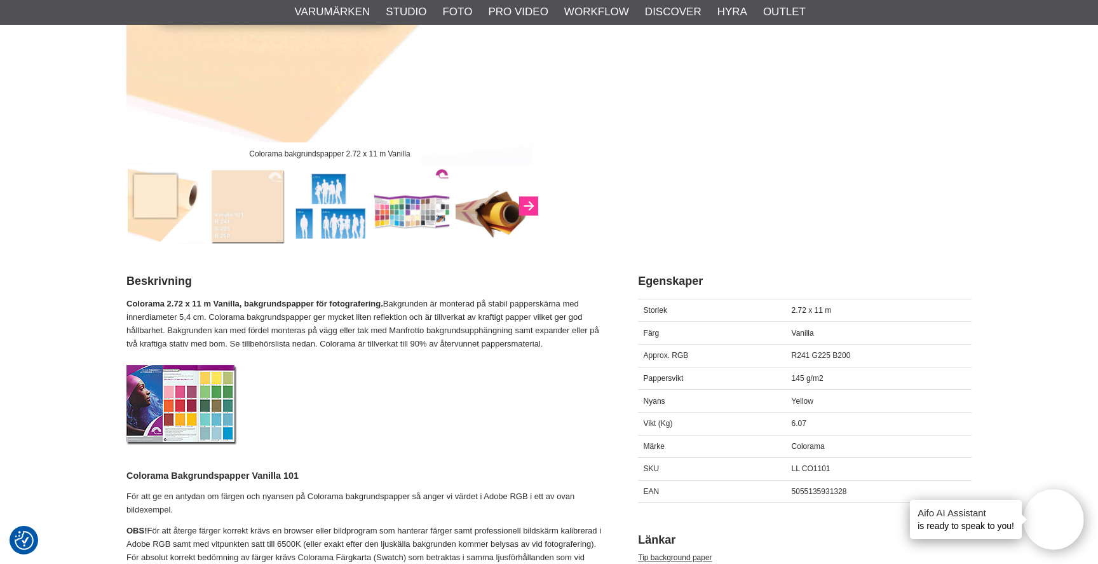
click at [530, 200] on button "Next" at bounding box center [528, 205] width 19 height 19
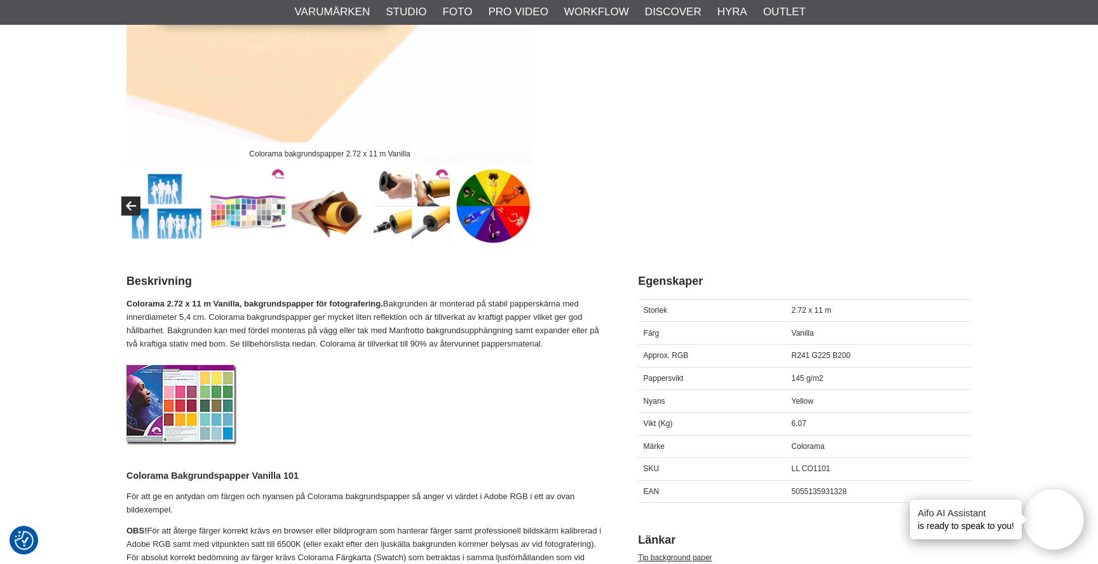
click at [530, 200] on img at bounding box center [493, 206] width 77 height 77
